Goal: Find specific page/section

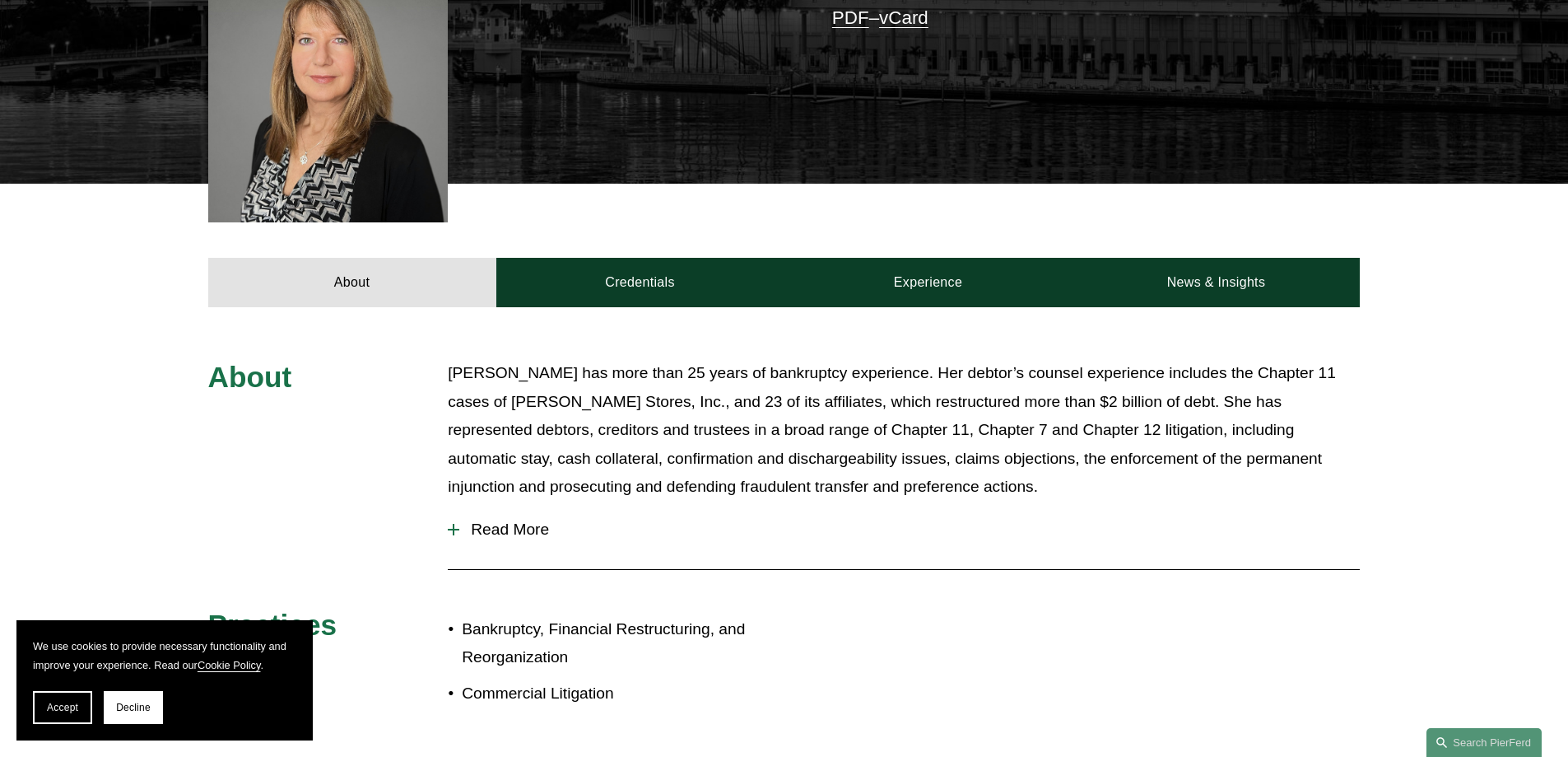
scroll to position [658, 0]
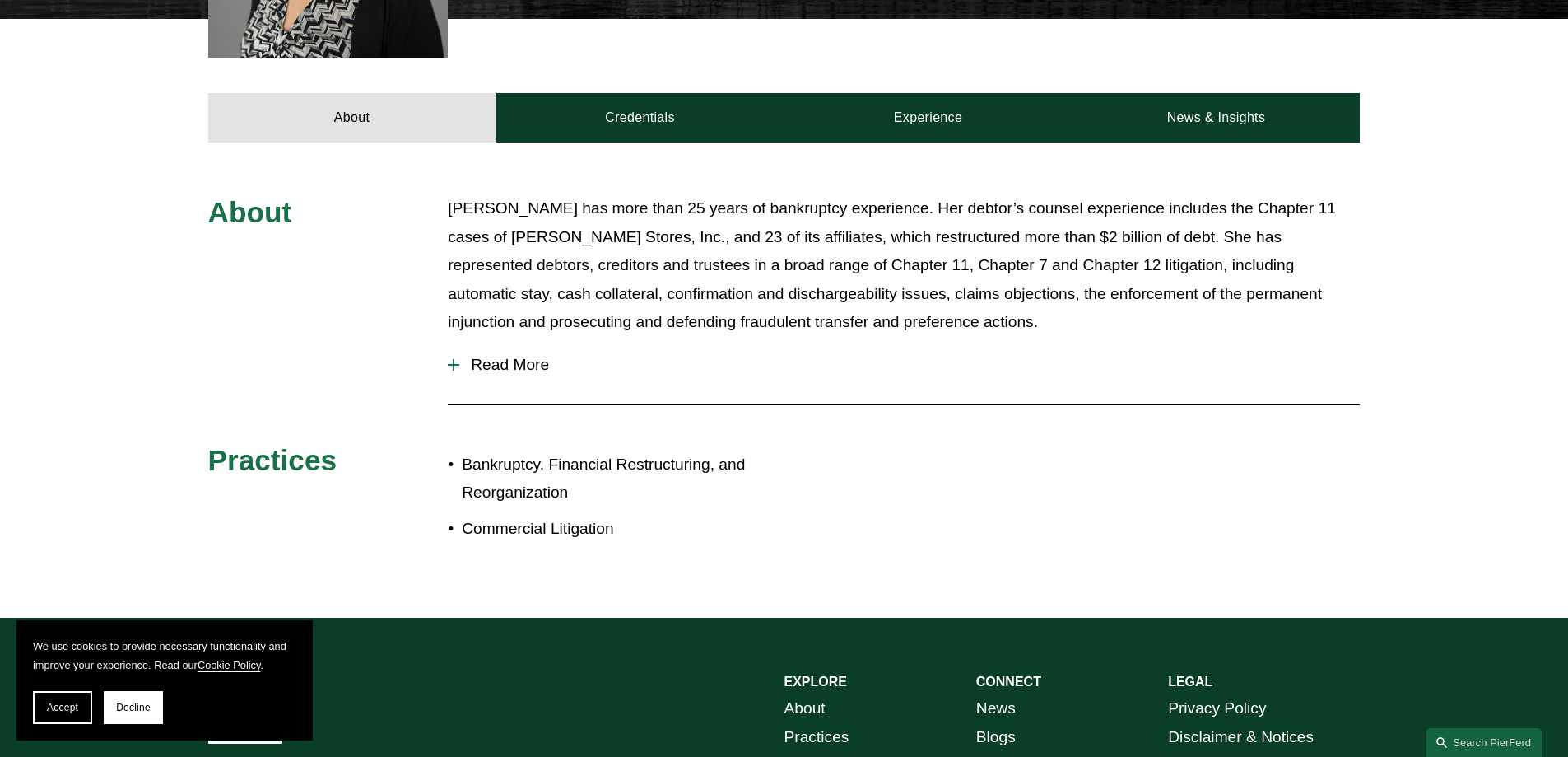
click at [503, 355] on span "Read More" at bounding box center [910, 365] width 900 height 18
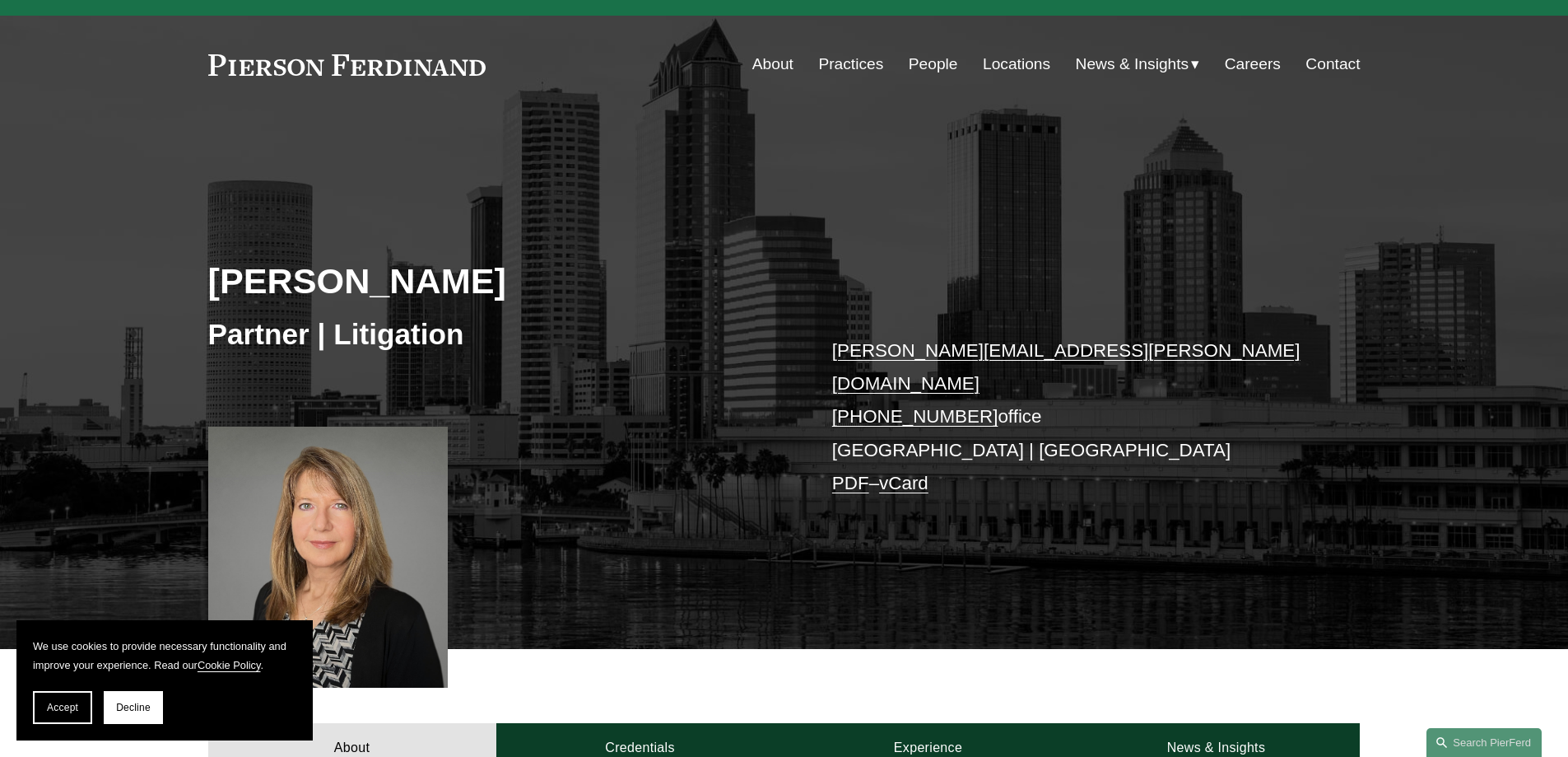
scroll to position [0, 0]
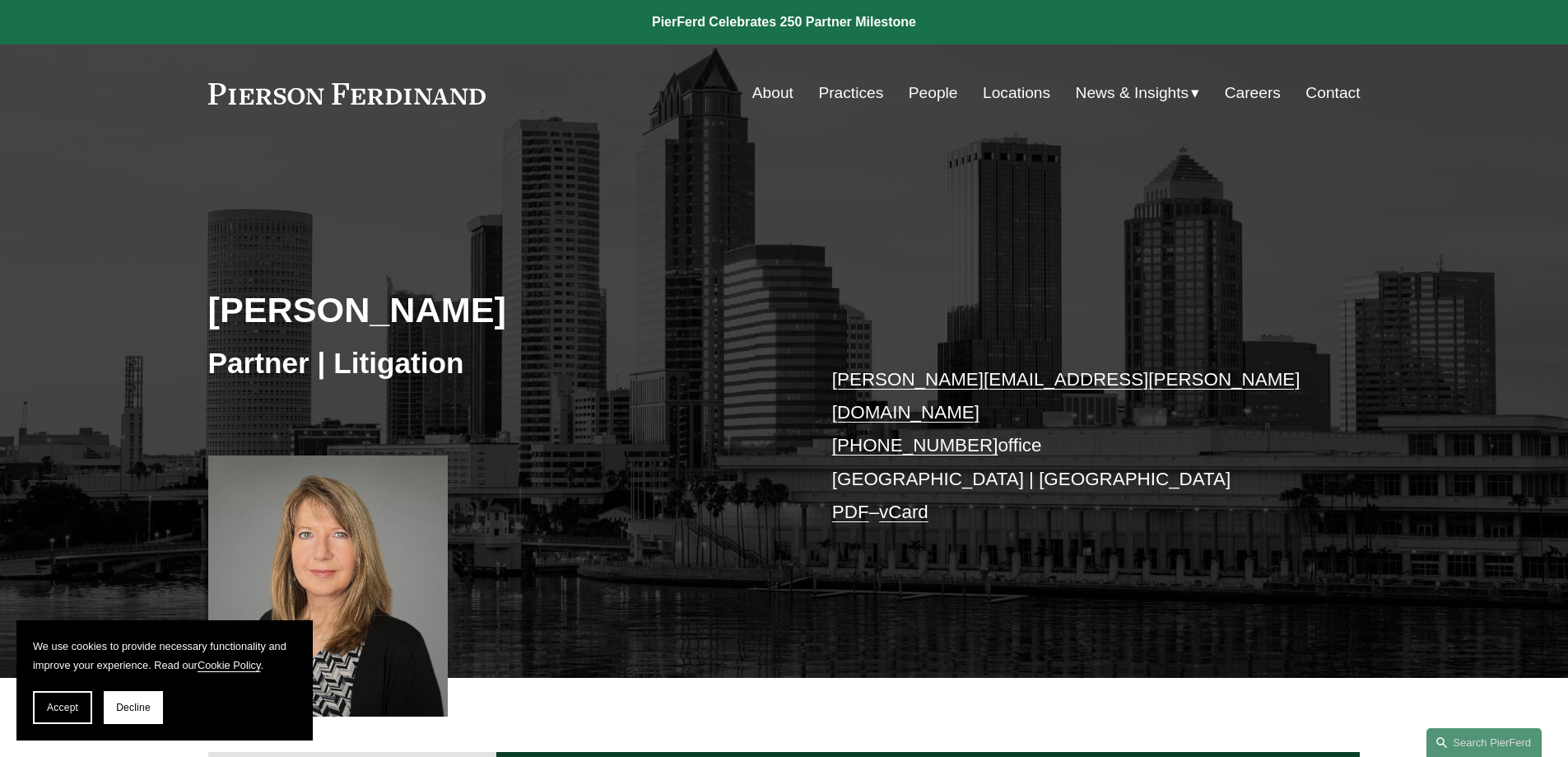
click at [998, 96] on link "Locations" at bounding box center [1016, 93] width 67 height 31
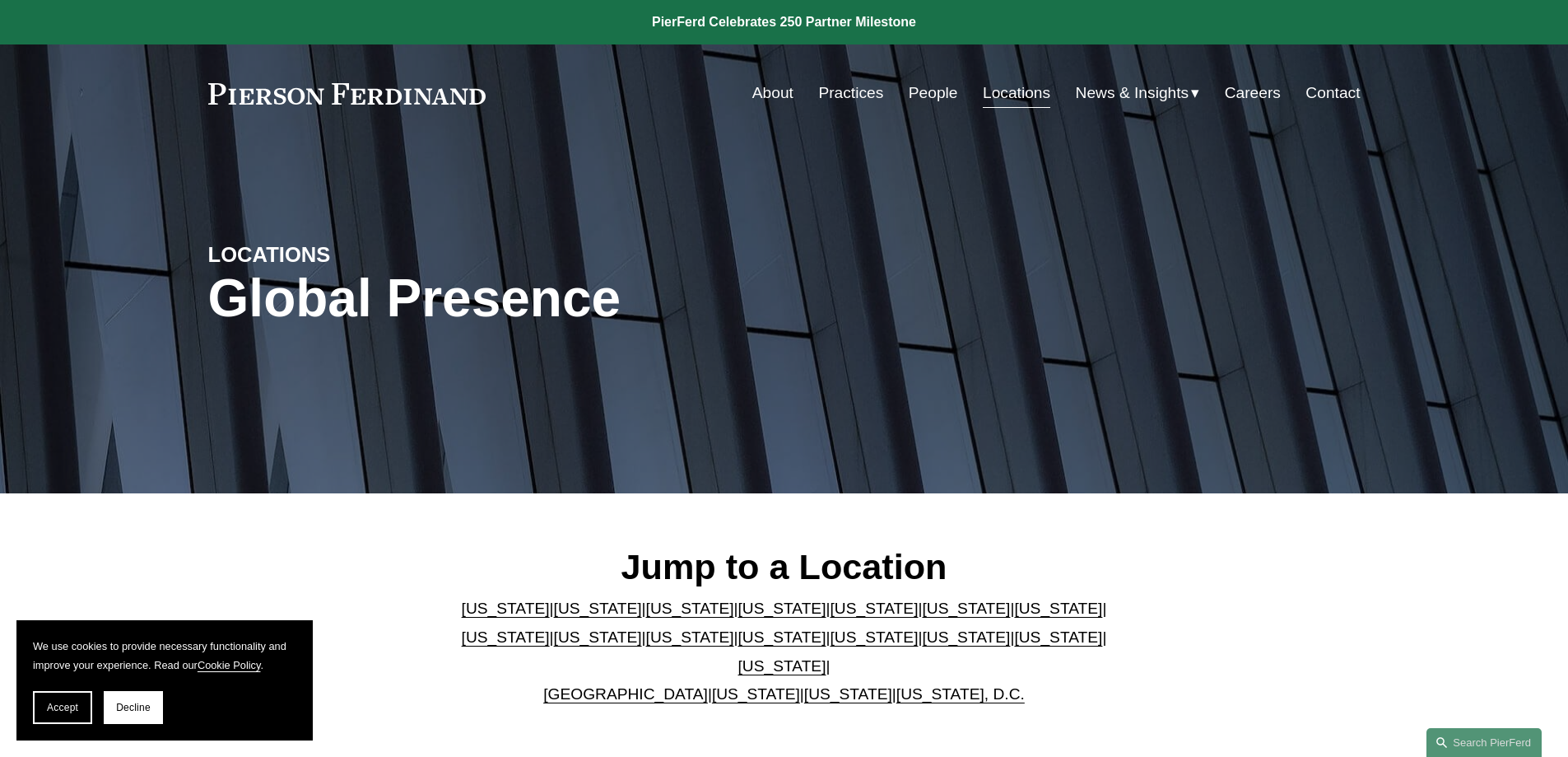
click at [922, 617] on link "[US_STATE]" at bounding box center [966, 608] width 88 height 17
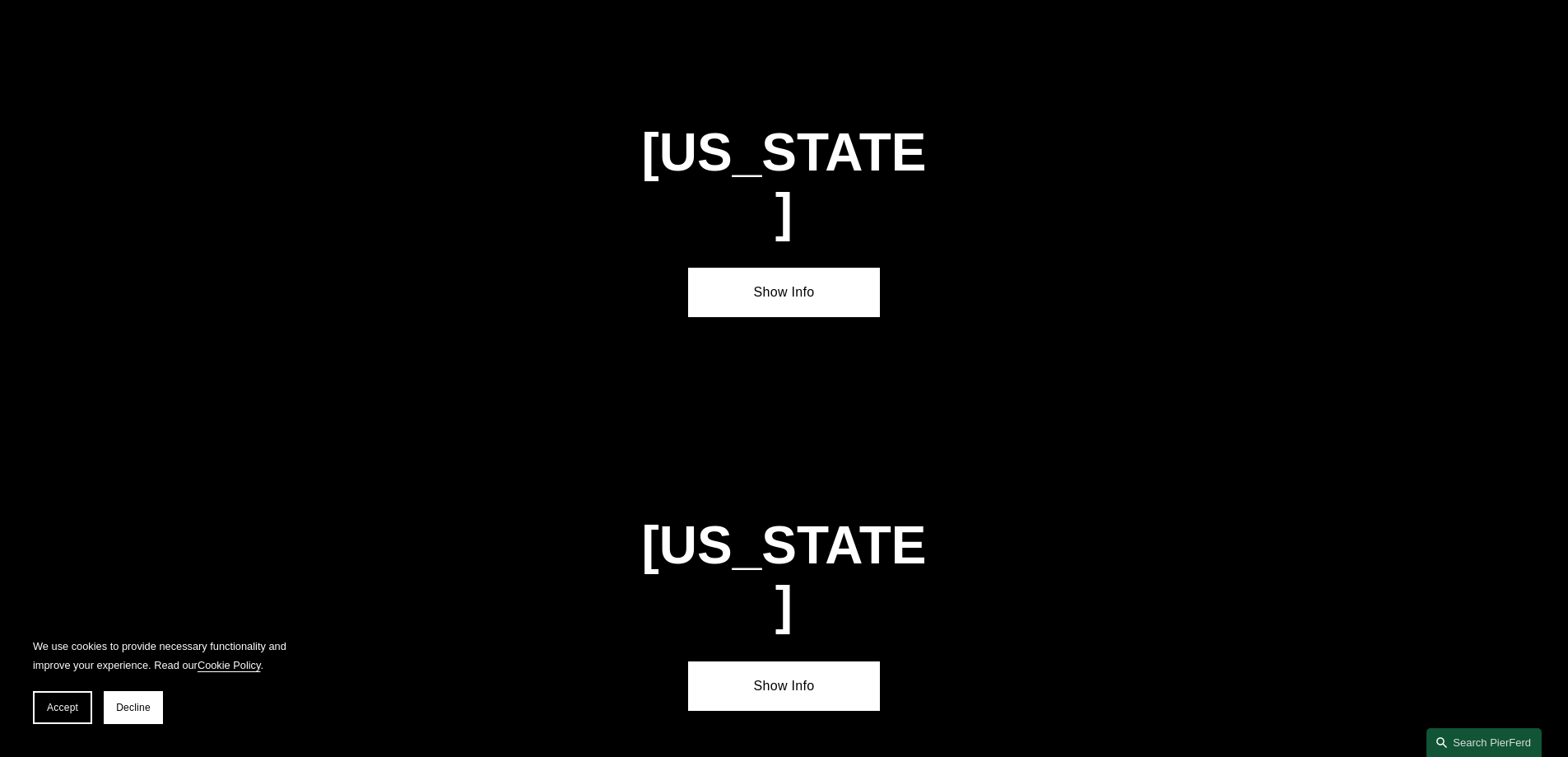
scroll to position [2482, 0]
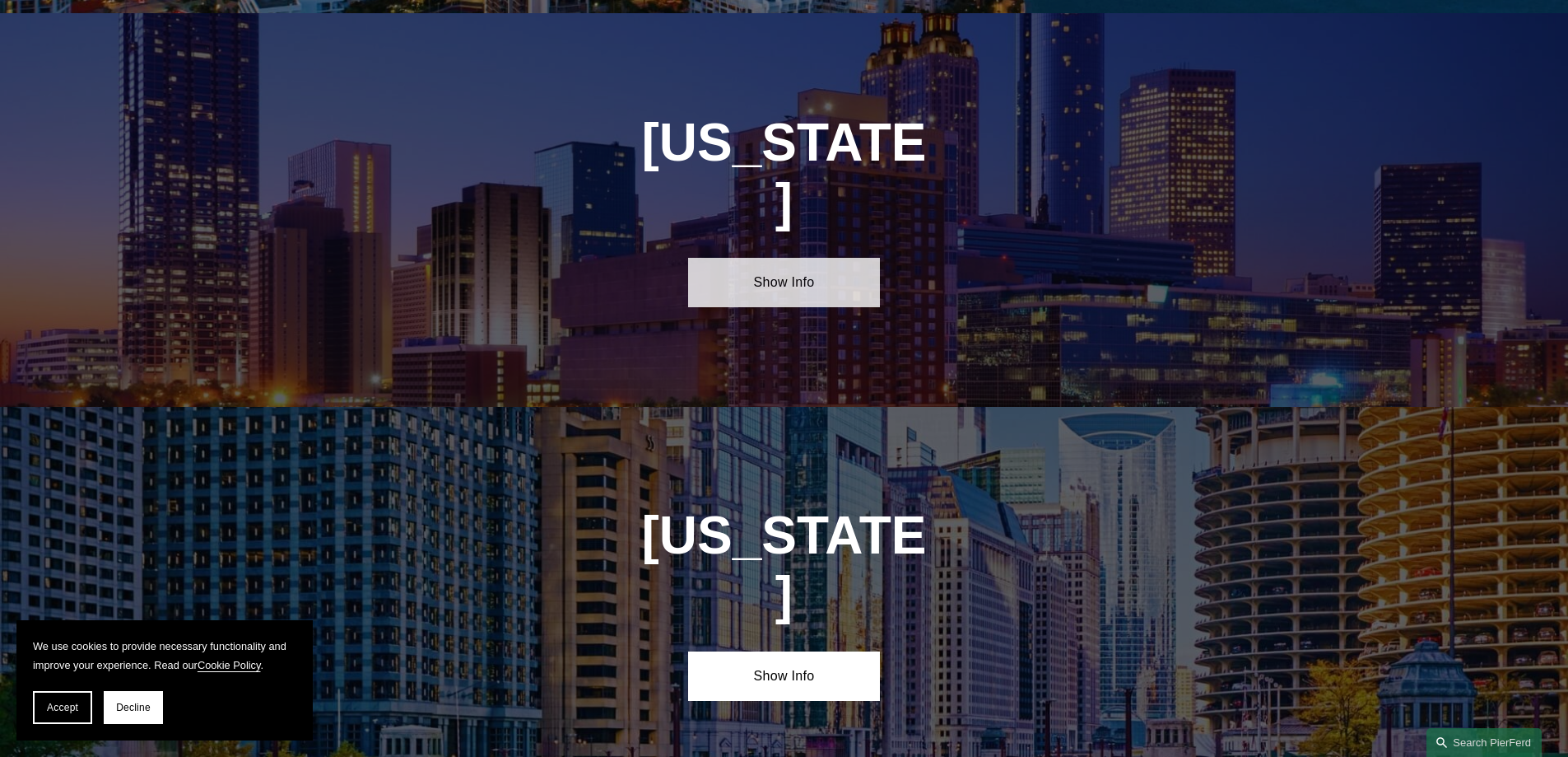
click at [792, 258] on link "Show Info" at bounding box center [784, 283] width 192 height 50
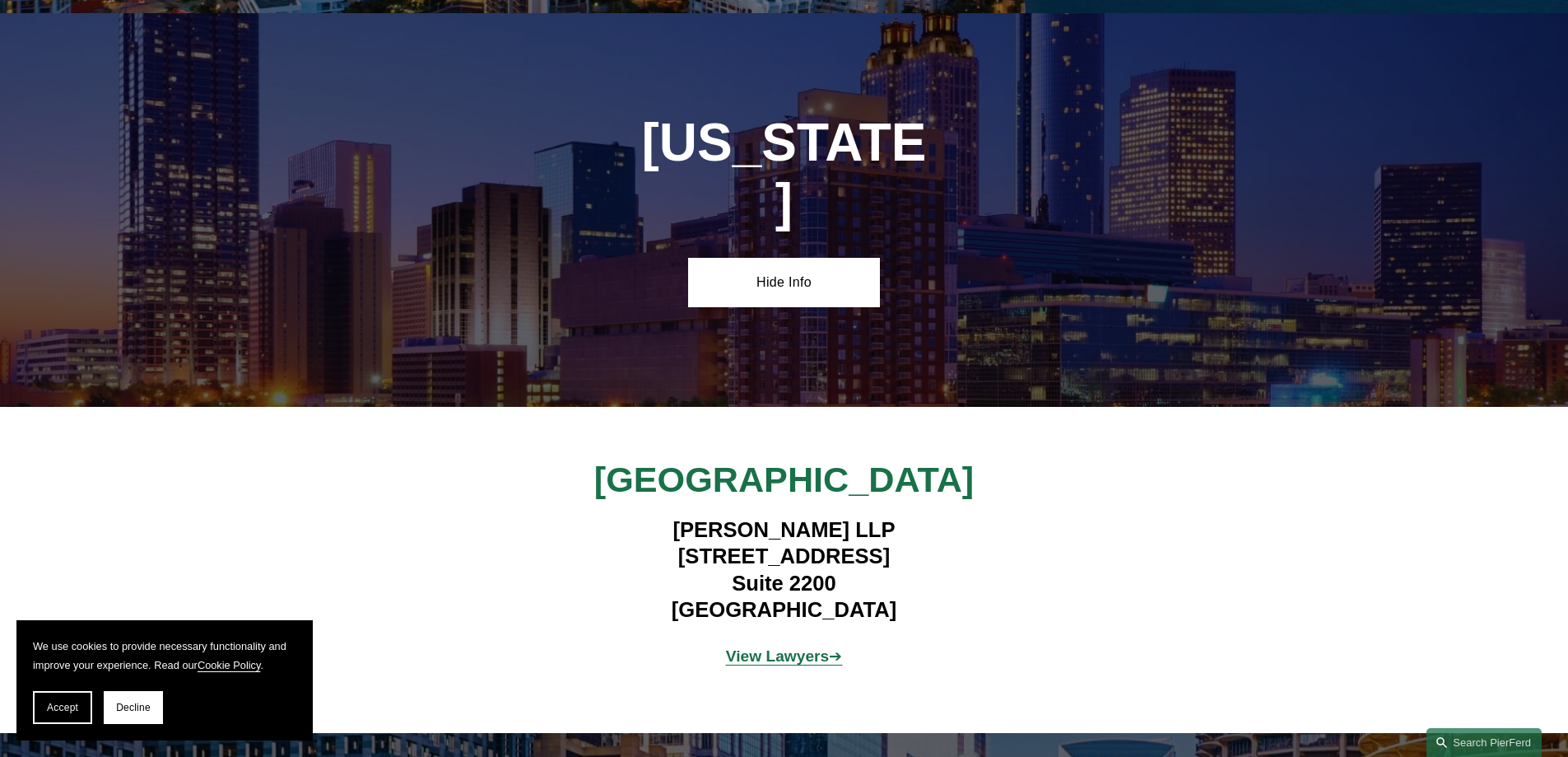
click at [751, 647] on strong "View Lawyers" at bounding box center [778, 656] width 104 height 17
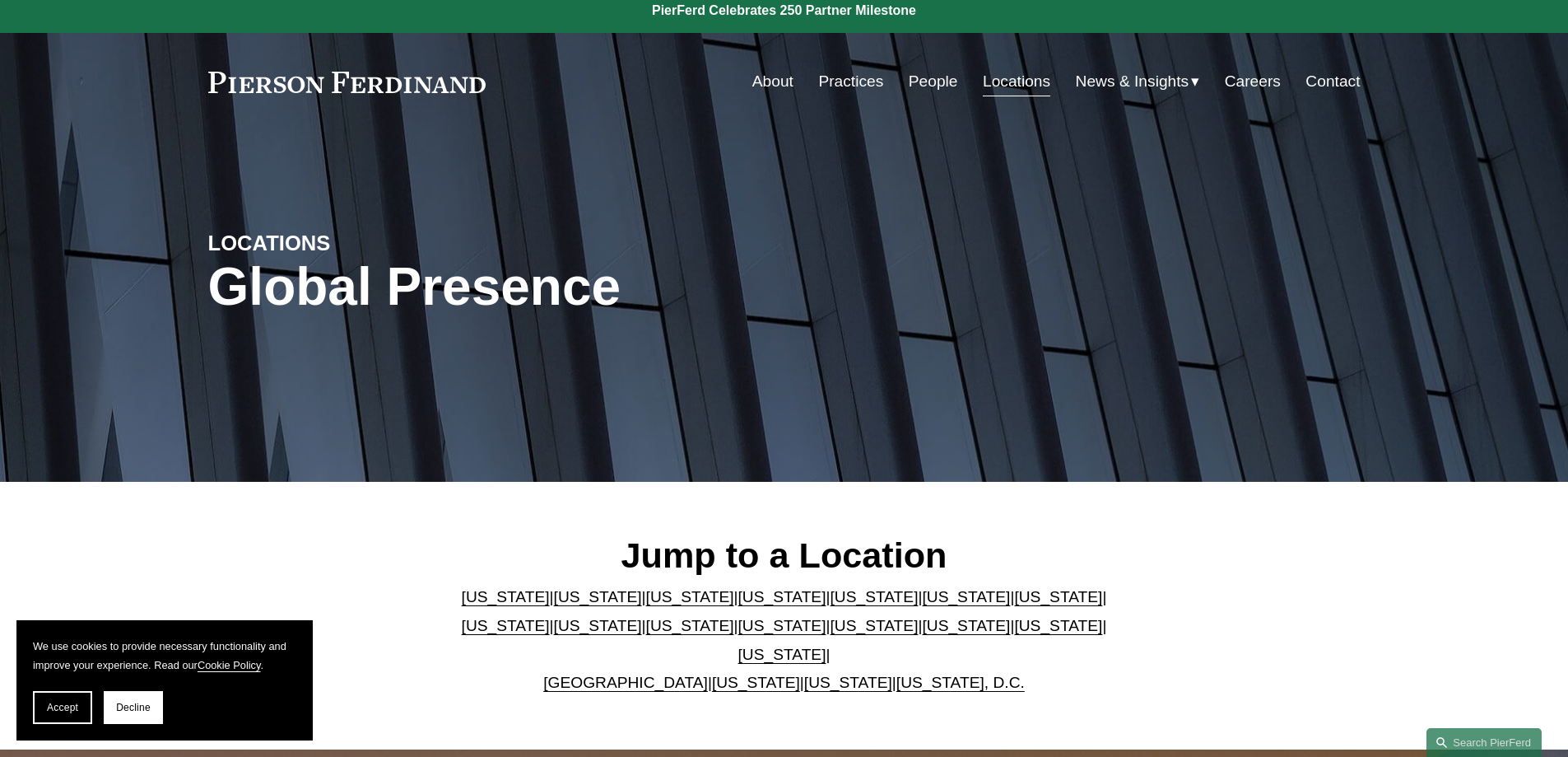
scroll to position [0, 0]
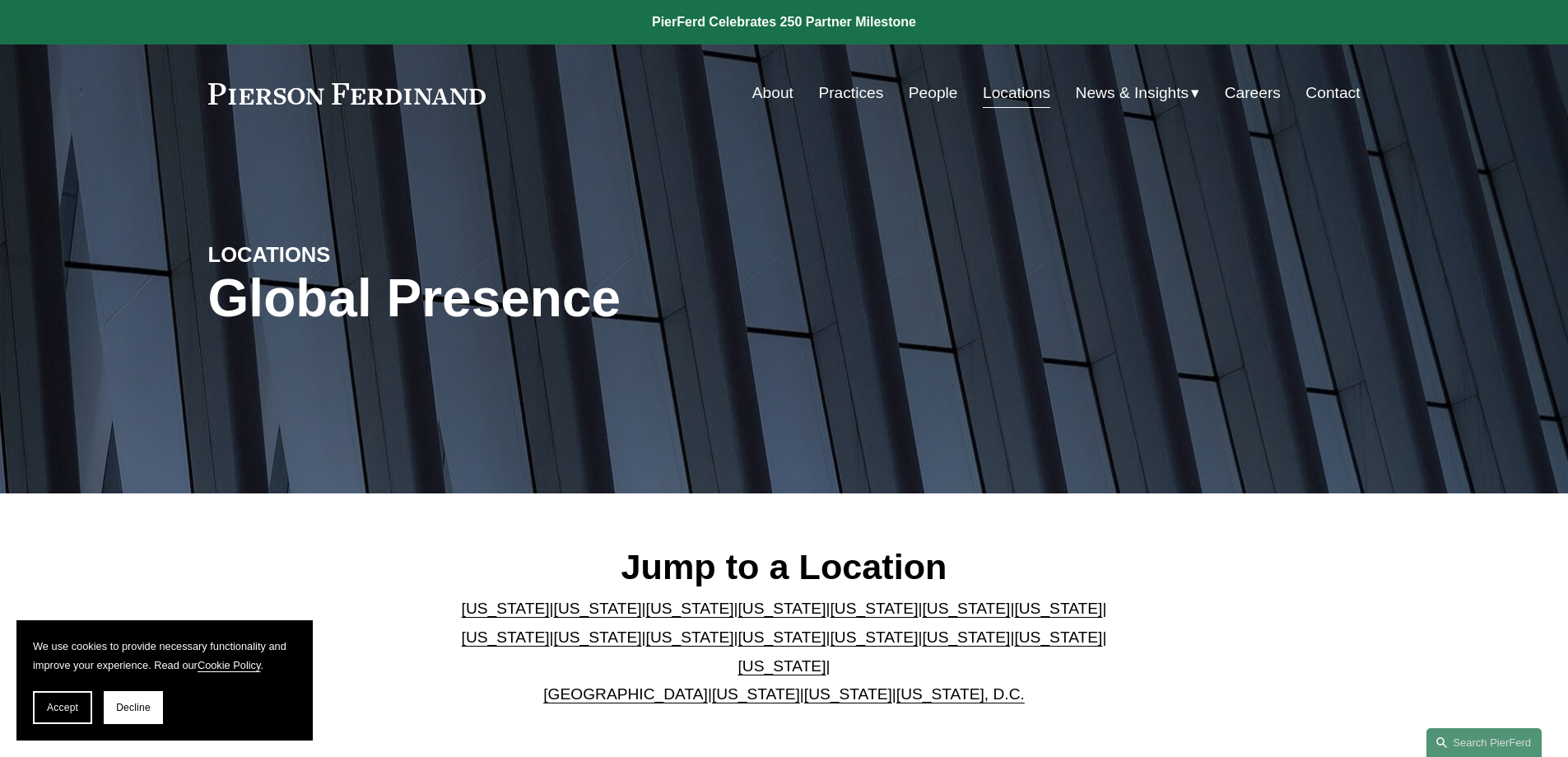
click at [857, 91] on link "Practices" at bounding box center [851, 93] width 65 height 31
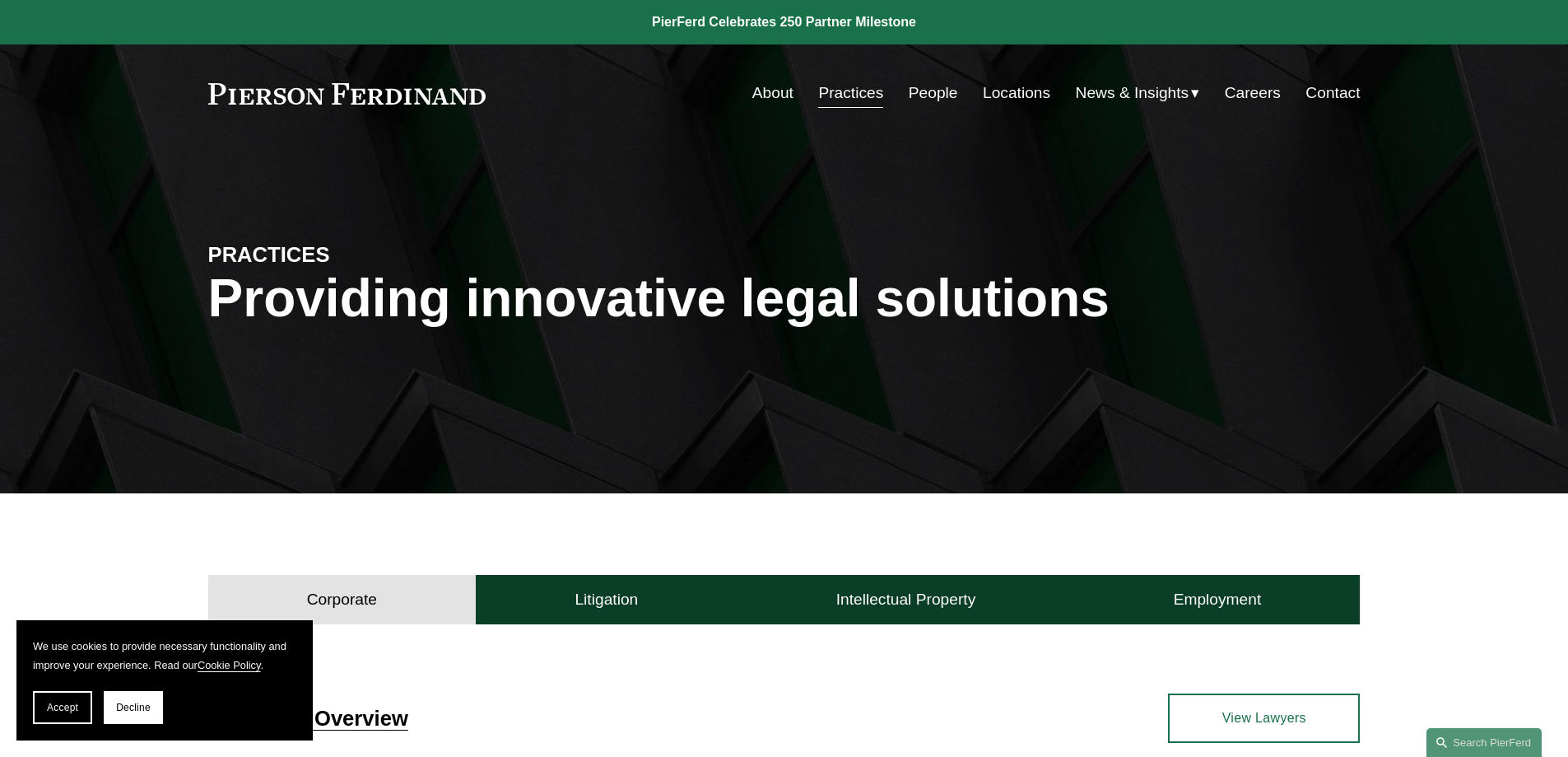
click at [758, 92] on link "About" at bounding box center [772, 93] width 41 height 31
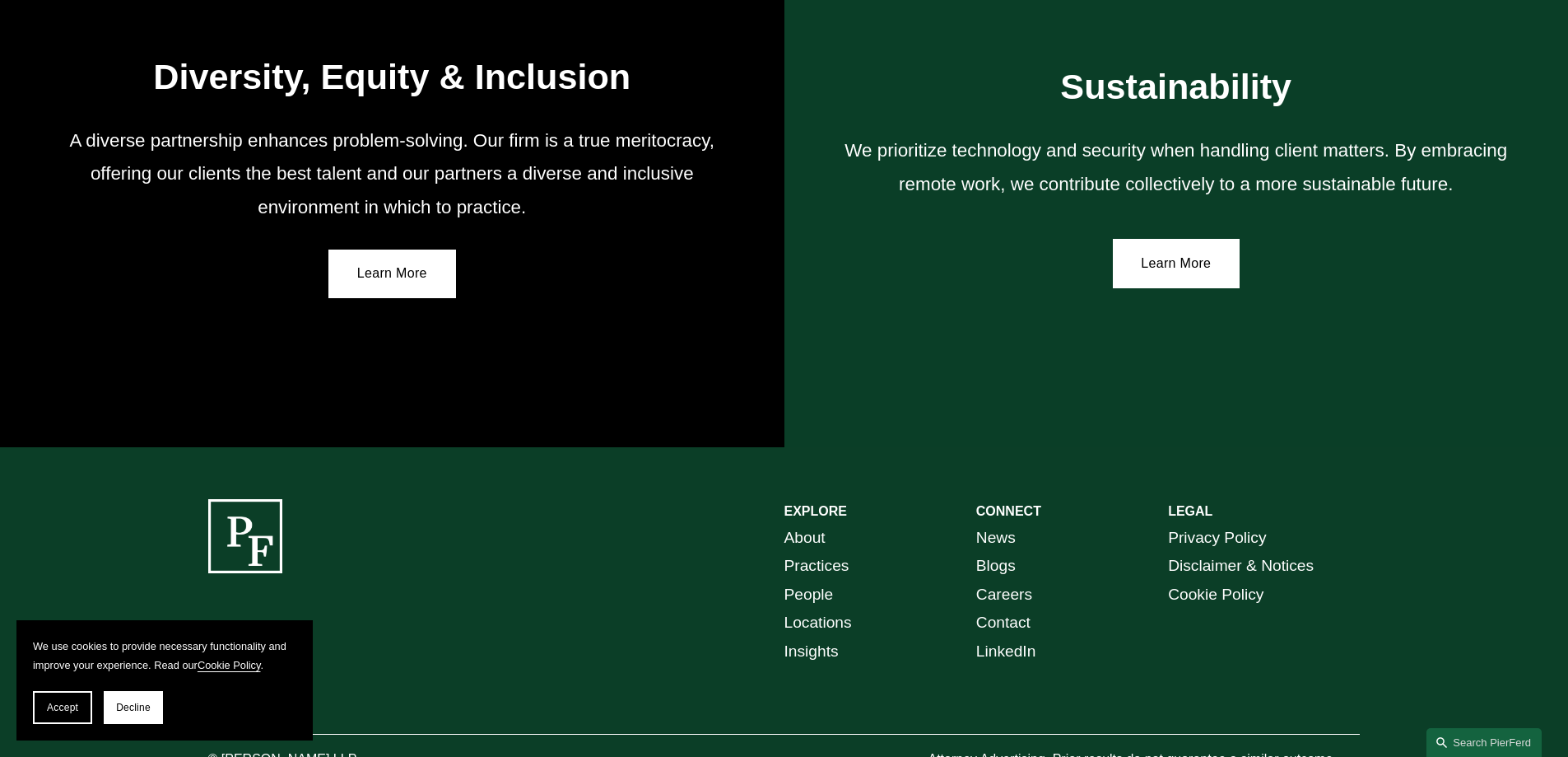
scroll to position [2964, 0]
